Goal: Information Seeking & Learning: Learn about a topic

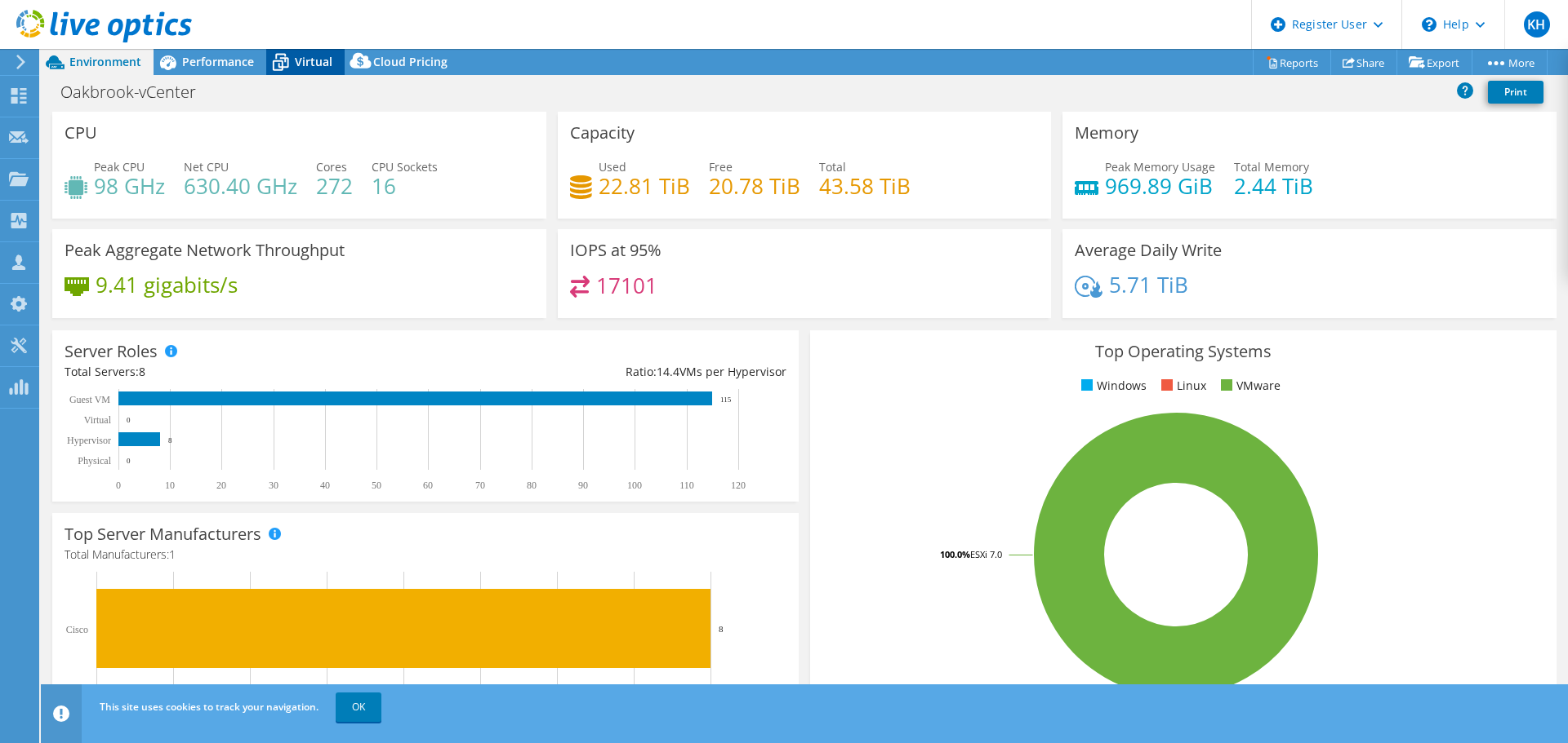
click at [275, 64] on icon at bounding box center [279, 62] width 28 height 28
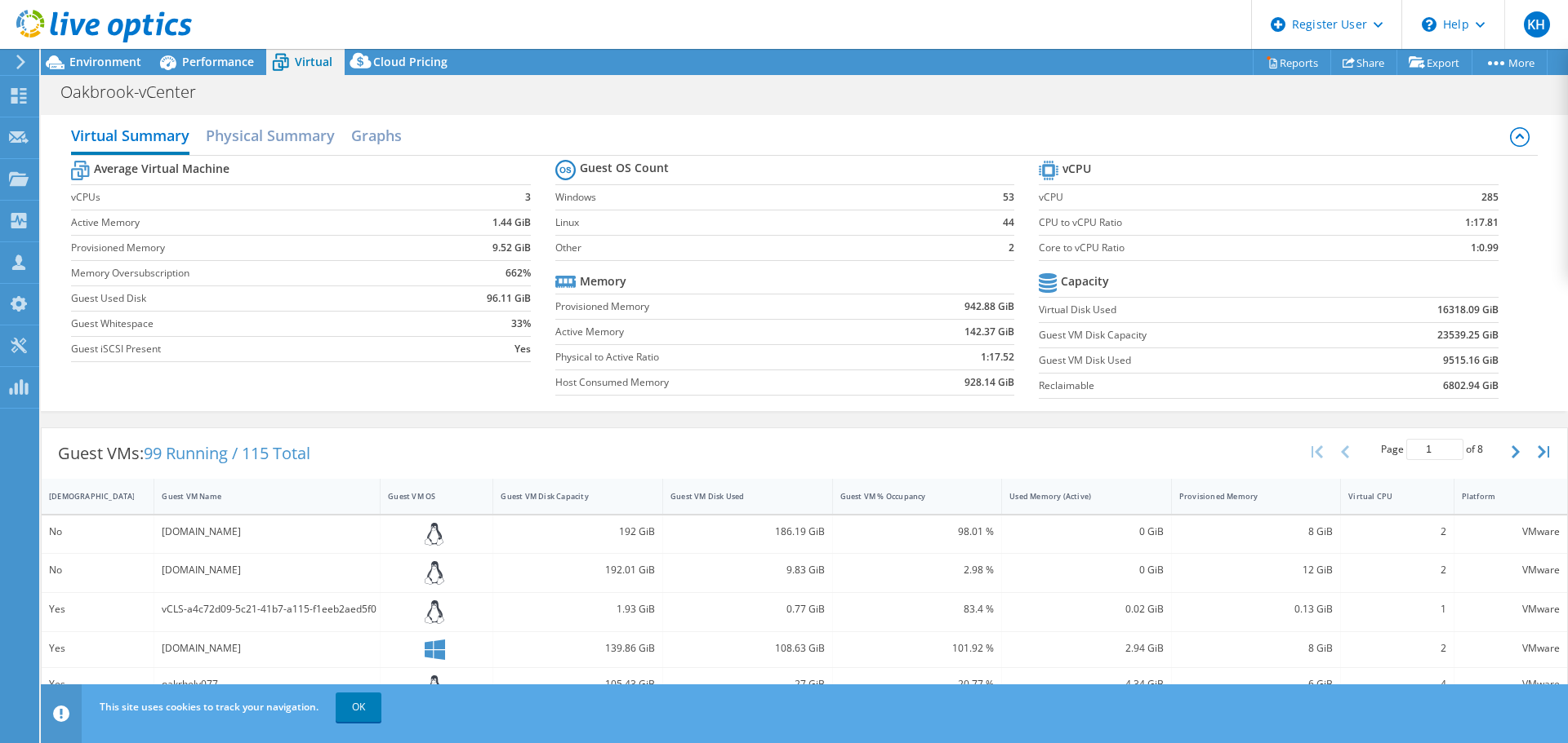
click at [238, 584] on div "[DOMAIN_NAME]" at bounding box center [268, 572] width 227 height 38
click at [141, 67] on span "Environment" at bounding box center [106, 62] width 72 height 16
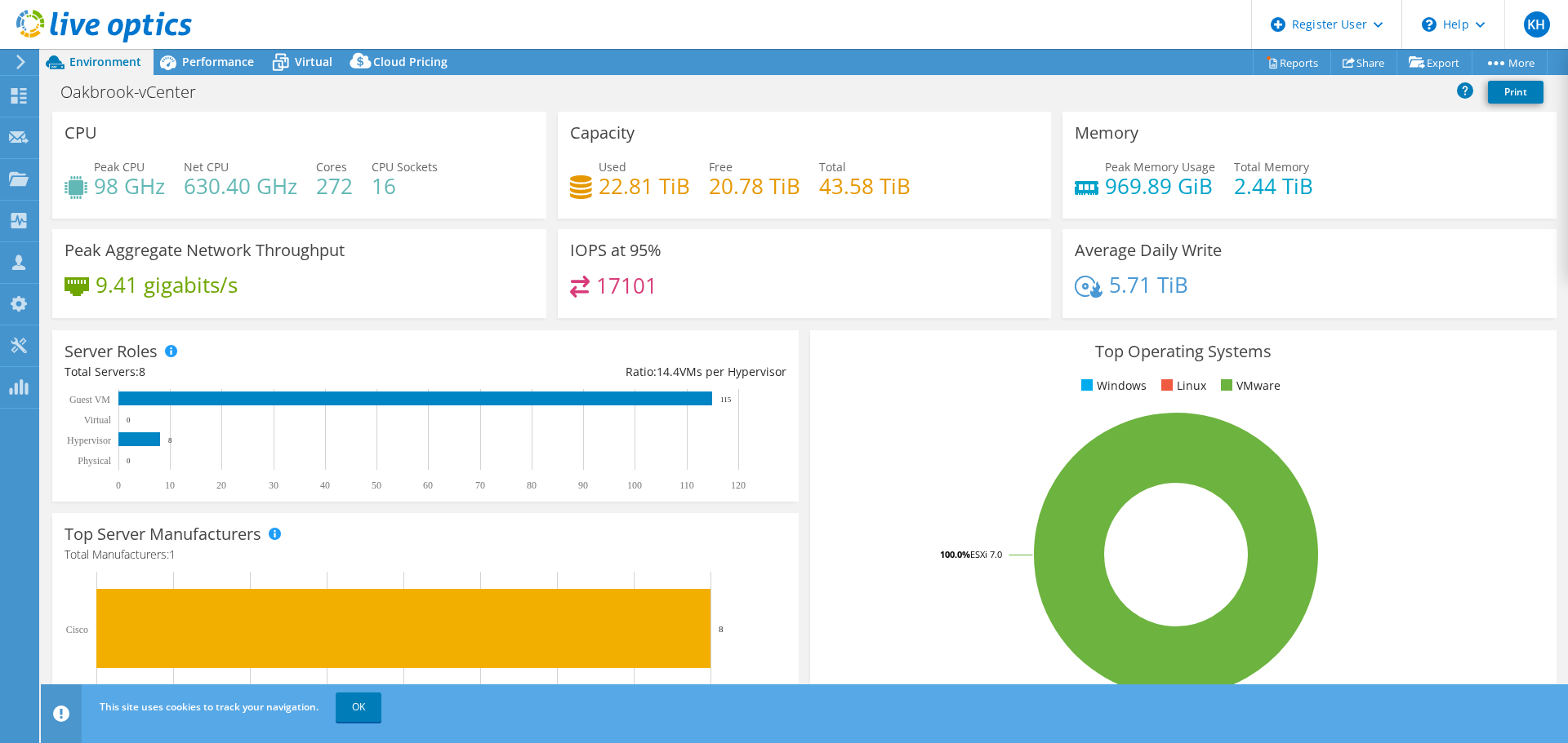
click at [482, 294] on div "9.41 gigabits/s" at bounding box center [299, 292] width 470 height 34
click at [562, 417] on rect at bounding box center [418, 440] width 707 height 102
click at [575, 343] on div "Server Roles Physical Servers represent bare metal servers that were targets of…" at bounding box center [425, 416] width 746 height 172
click at [222, 65] on span "Performance" at bounding box center [218, 62] width 72 height 16
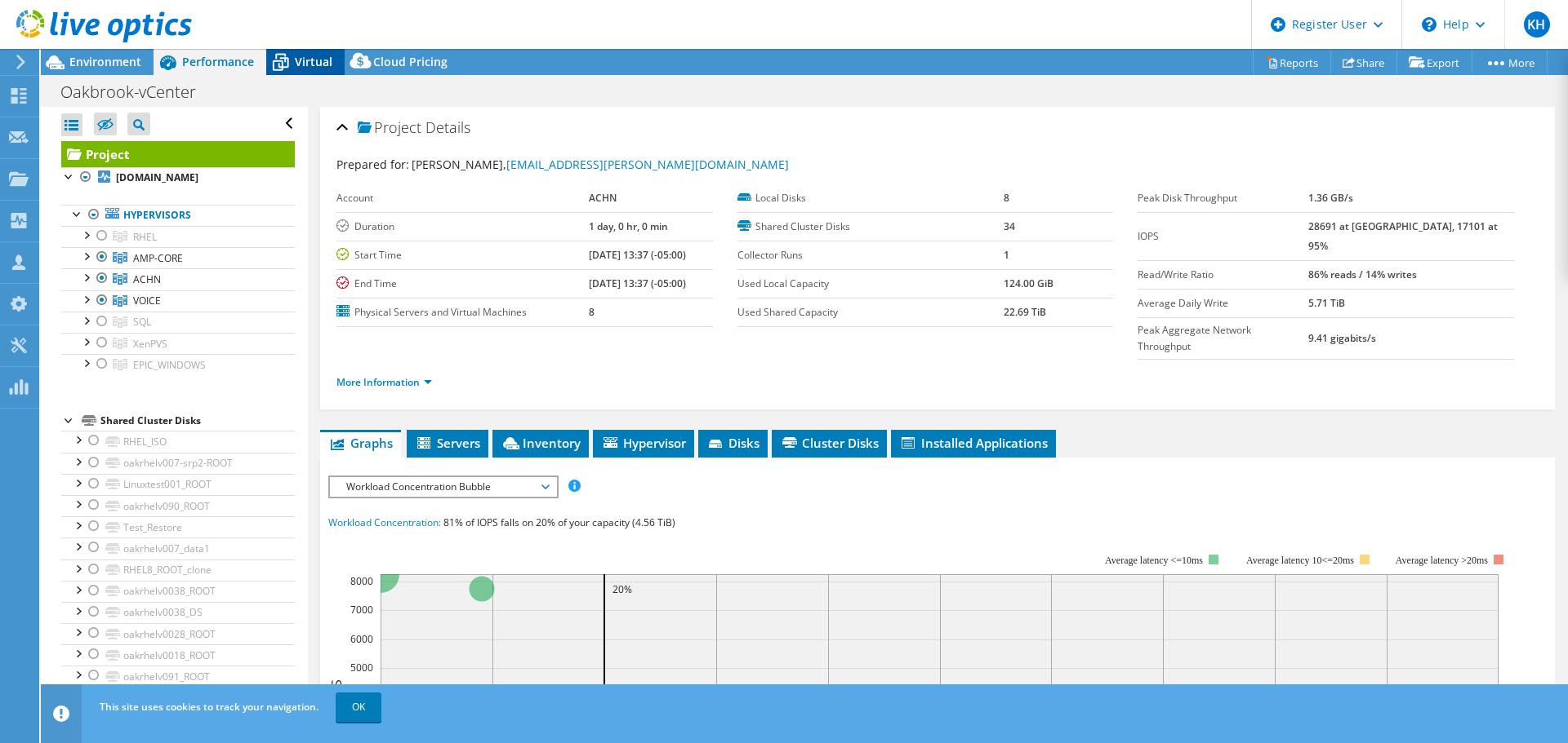
click at [292, 75] on icon at bounding box center [279, 62] width 28 height 28
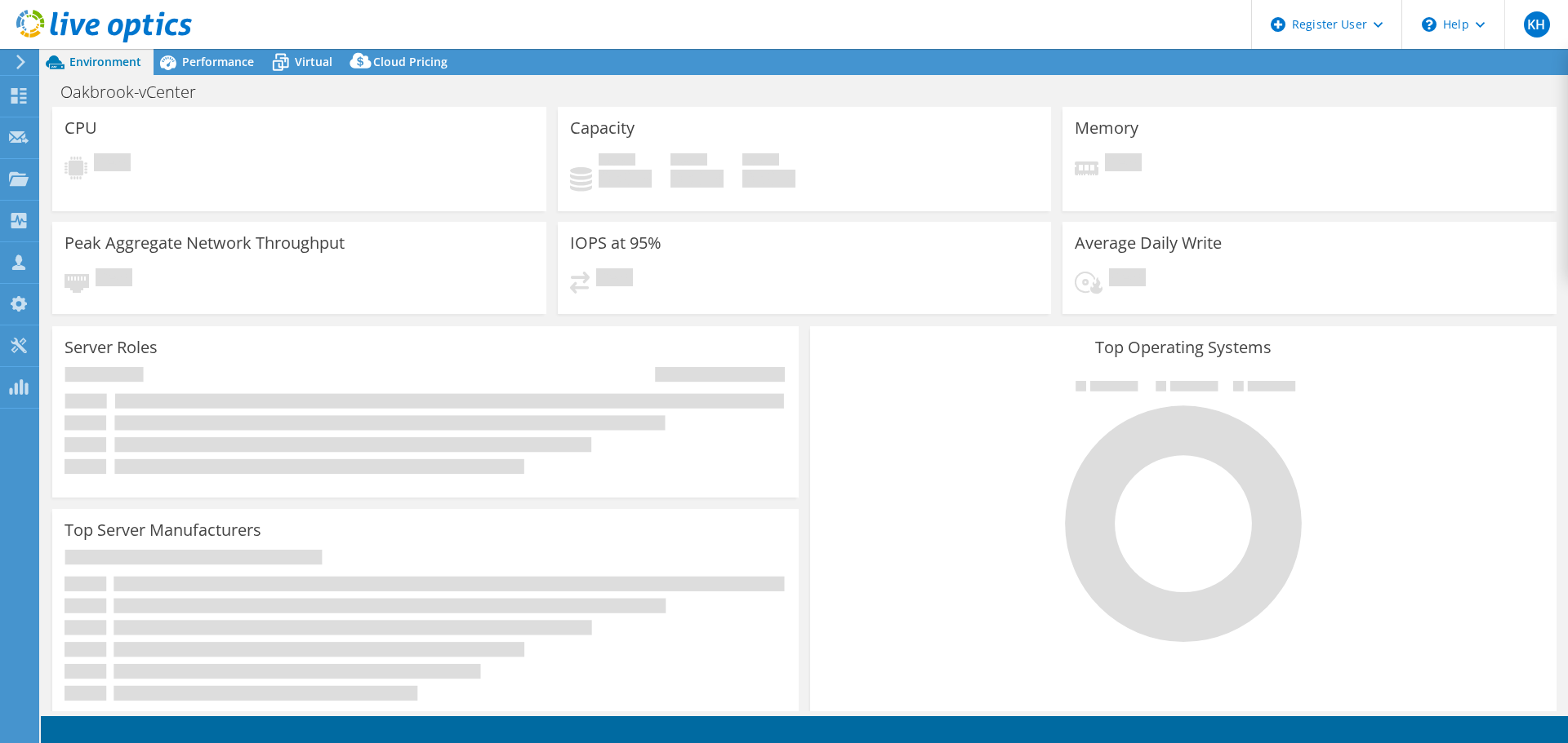
select select "USD"
